Goal: Task Accomplishment & Management: Use online tool/utility

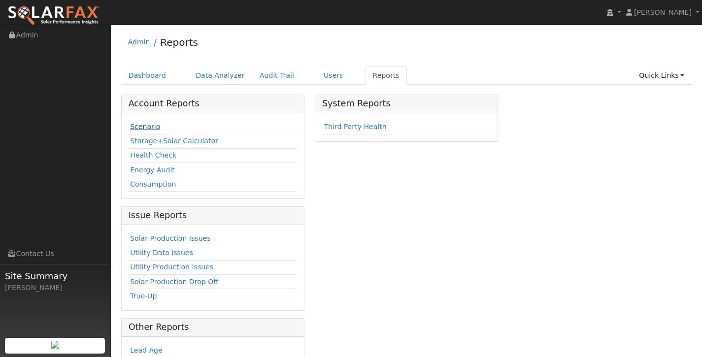
click at [155, 125] on link "Scenario" at bounding box center [145, 127] width 30 height 8
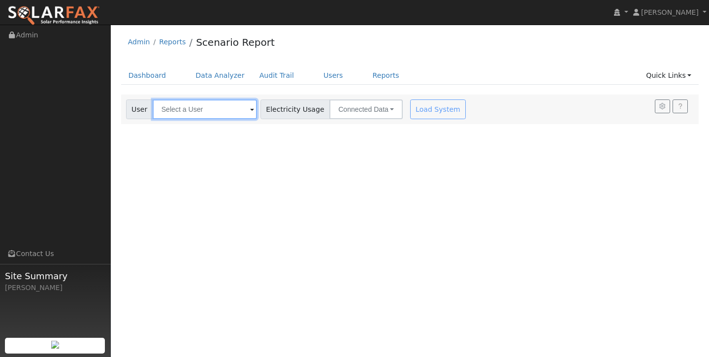
click at [215, 106] on input "text" at bounding box center [205, 109] width 104 height 20
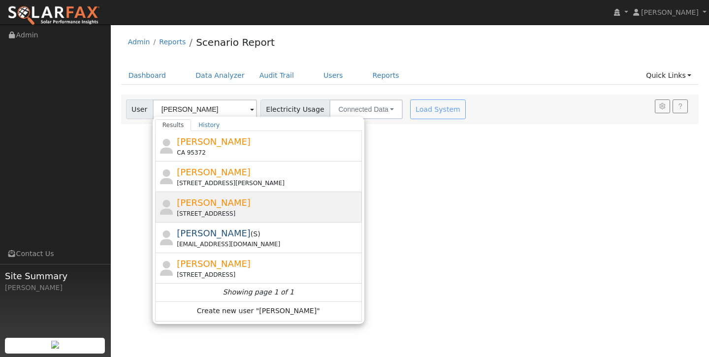
click at [223, 207] on div "[PERSON_NAME] [STREET_ADDRESS]" at bounding box center [268, 207] width 183 height 22
type input "[PERSON_NAME]"
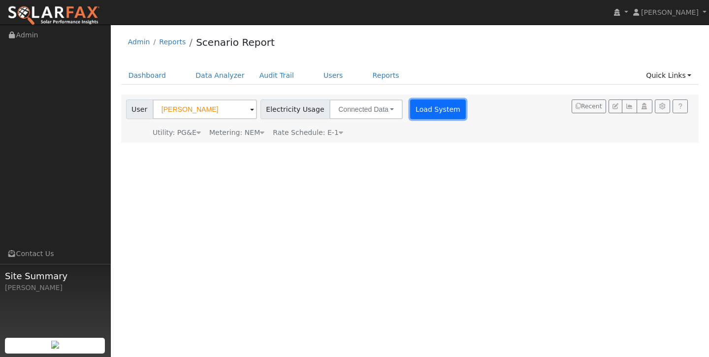
click at [443, 108] on button "Load System" at bounding box center [438, 109] width 56 height 20
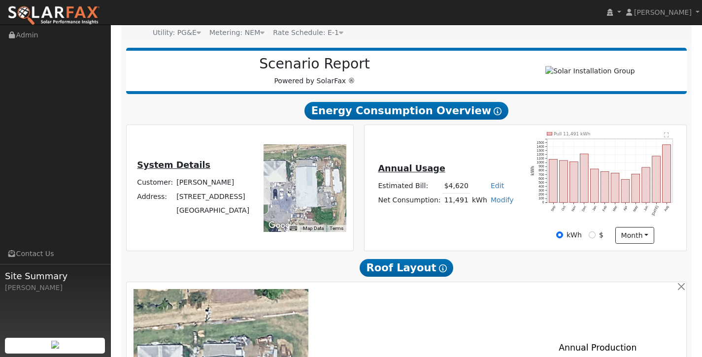
scroll to position [100, 0]
click at [662, 189] on icon "Pull 11,491 kWh Sep Oct Nov Dec Jan Feb Mar Apr May Jun Jul Aug 0 100 200 300 4…" at bounding box center [604, 178] width 149 height 94
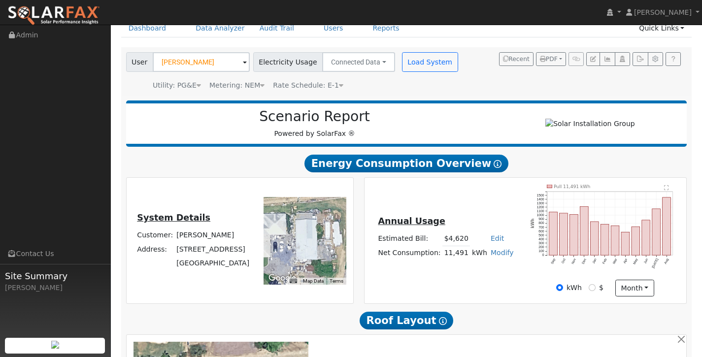
scroll to position [48, 0]
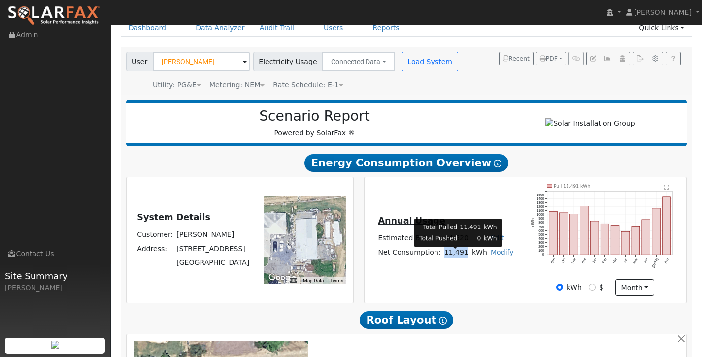
drag, startPoint x: 446, startPoint y: 256, endPoint x: 466, endPoint y: 257, distance: 20.2
click at [466, 257] on td "11,491" at bounding box center [456, 252] width 28 height 14
copy td "11,491"
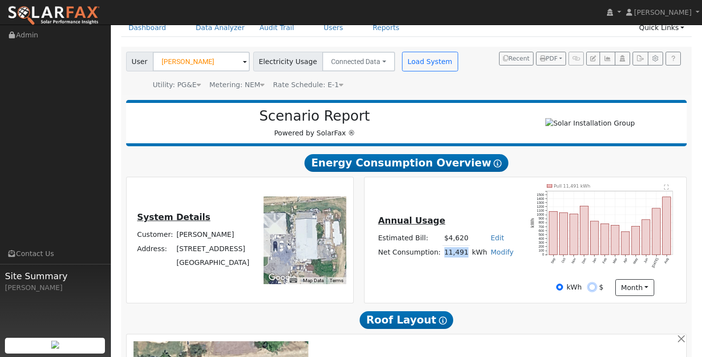
click at [590, 290] on input "$" at bounding box center [591, 287] width 7 height 7
radio input "true"
click at [558, 288] on div "kWh" at bounding box center [569, 287] width 26 height 10
click at [560, 290] on input "kWh" at bounding box center [559, 287] width 7 height 7
radio input "true"
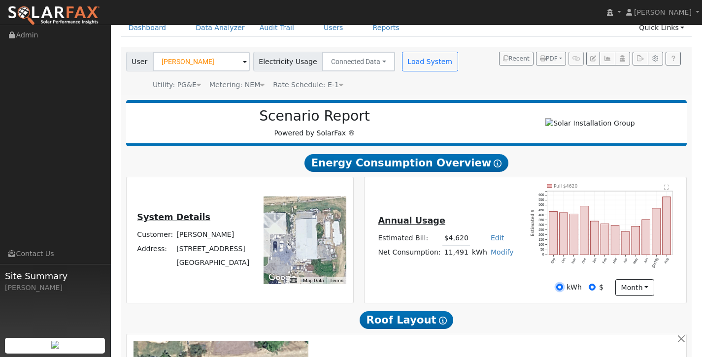
radio input "false"
